Goal: Task Accomplishment & Management: Manage account settings

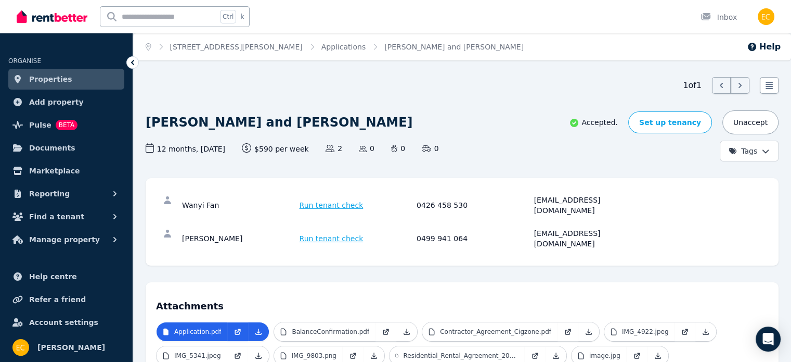
click at [59, 73] on span "Properties" at bounding box center [50, 79] width 43 height 12
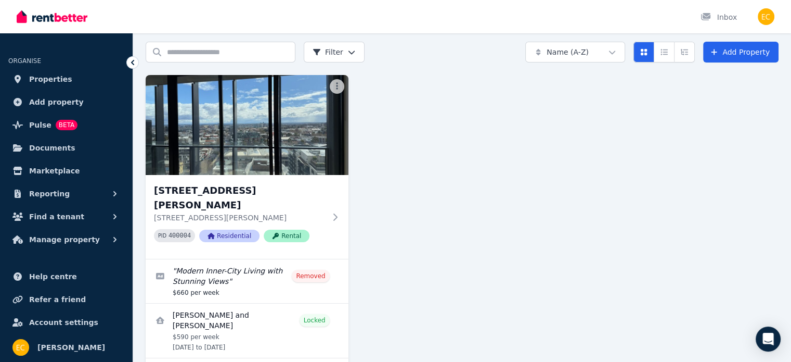
scroll to position [52, 0]
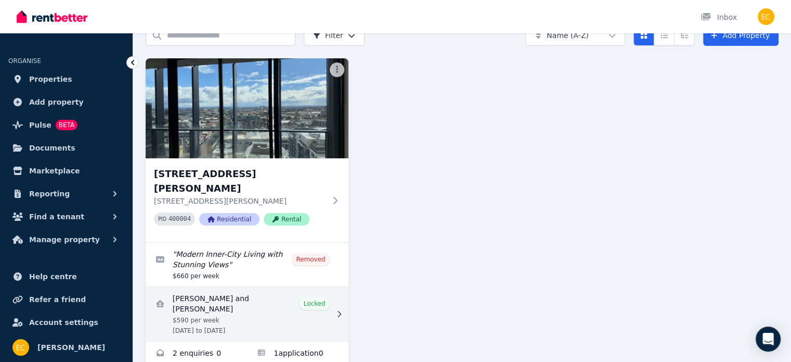
click at [275, 287] on link "View details for Wanyi Fan and Yuan Gao" at bounding box center [247, 314] width 203 height 54
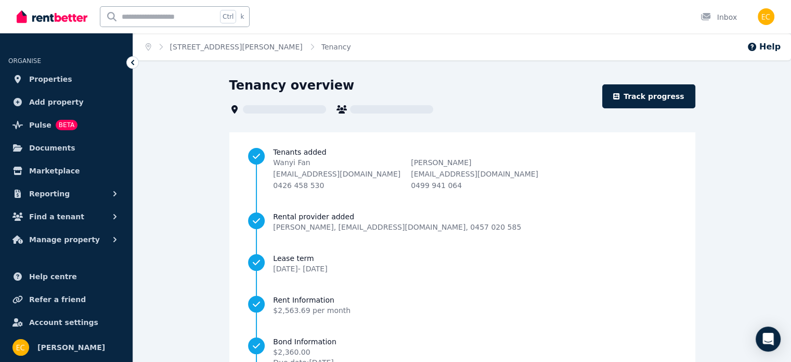
scroll to position [125, 0]
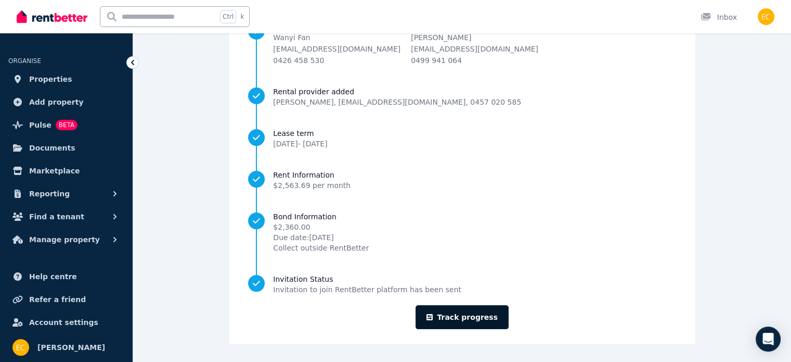
click at [474, 315] on link "Track progress" at bounding box center [462, 317] width 93 height 24
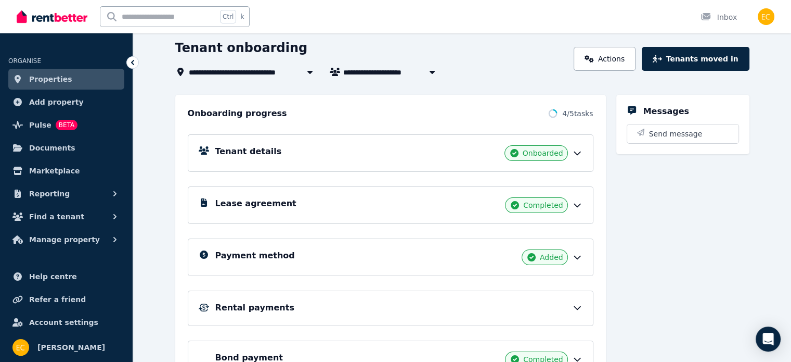
scroll to position [116, 0]
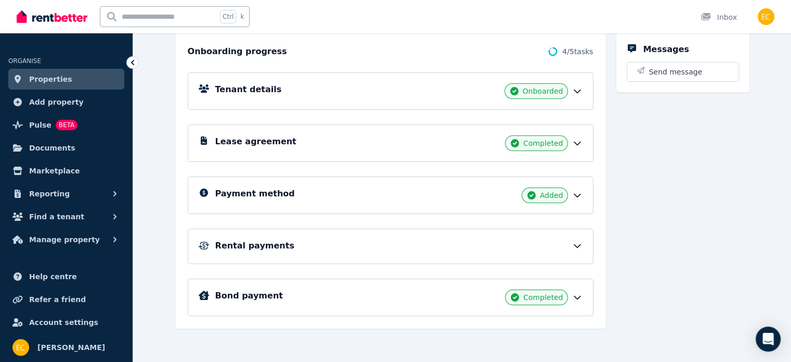
click at [583, 292] on icon at bounding box center [577, 297] width 10 height 10
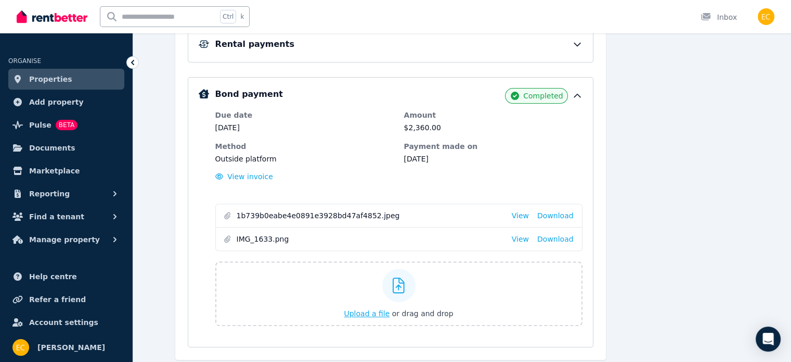
scroll to position [348, 0]
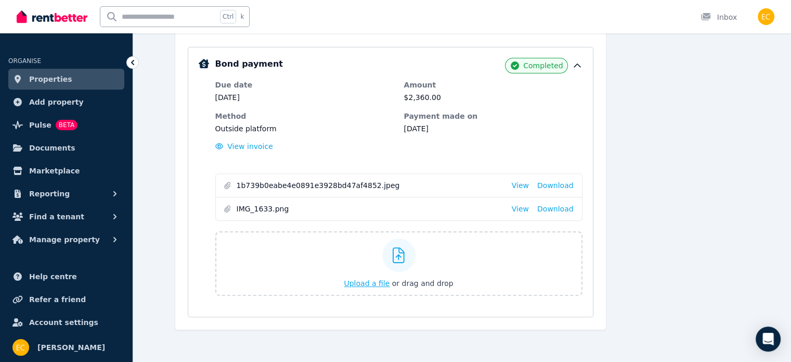
click at [378, 284] on span "Upload a file" at bounding box center [367, 283] width 46 height 8
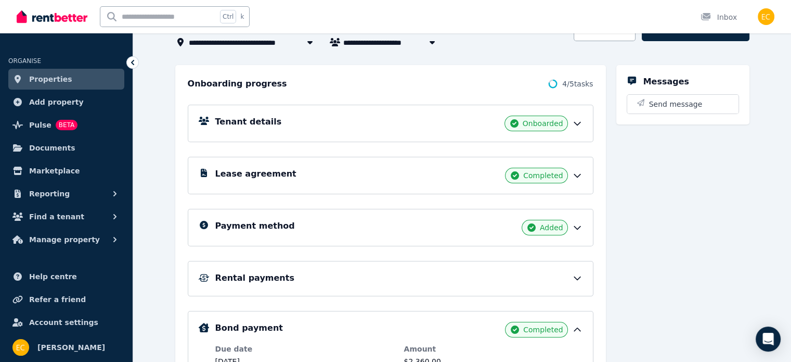
scroll to position [136, 0]
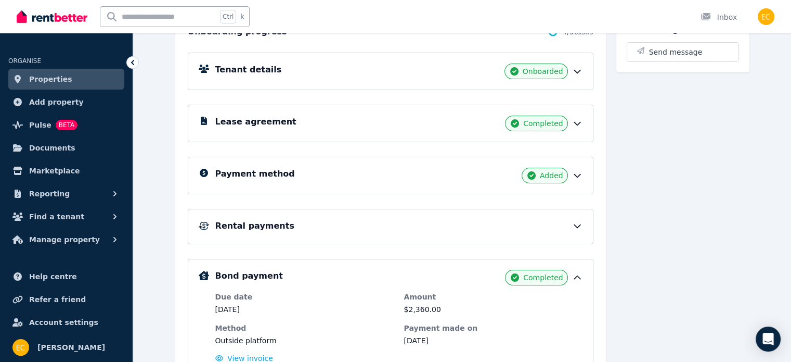
click at [257, 222] on h5 "Rental payments" at bounding box center [254, 226] width 79 height 12
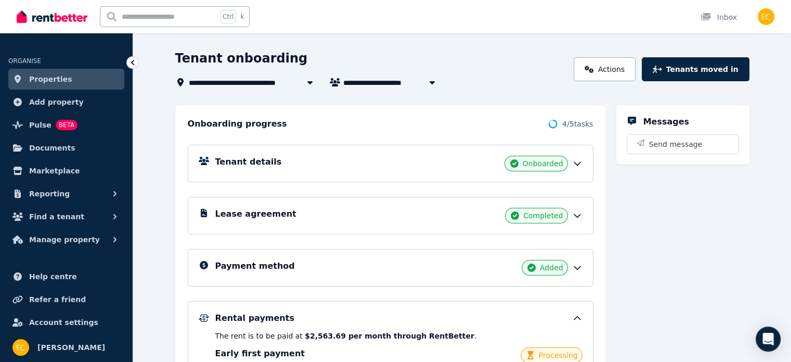
scroll to position [0, 0]
